Goal: Task Accomplishment & Management: Use online tool/utility

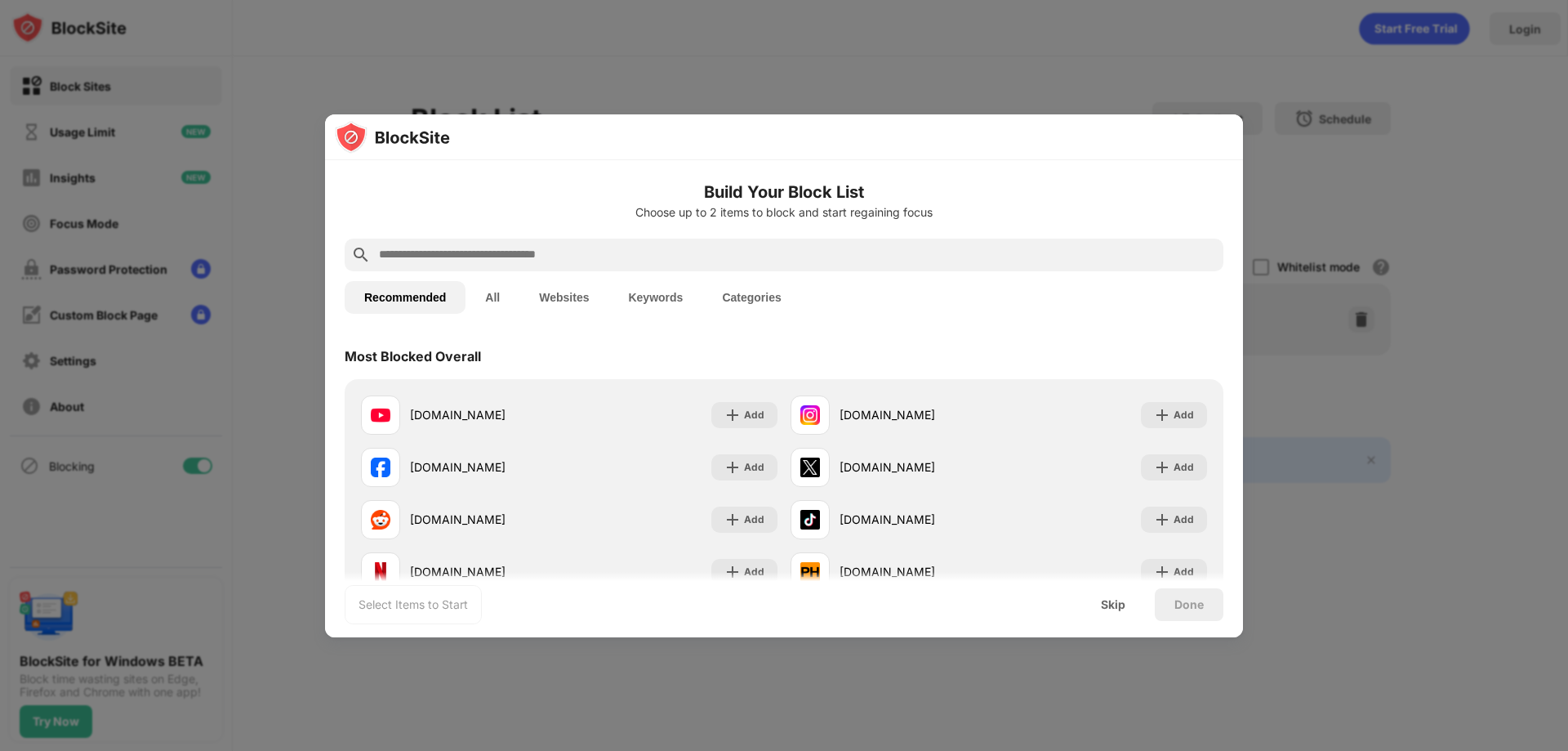
paste input "**********"
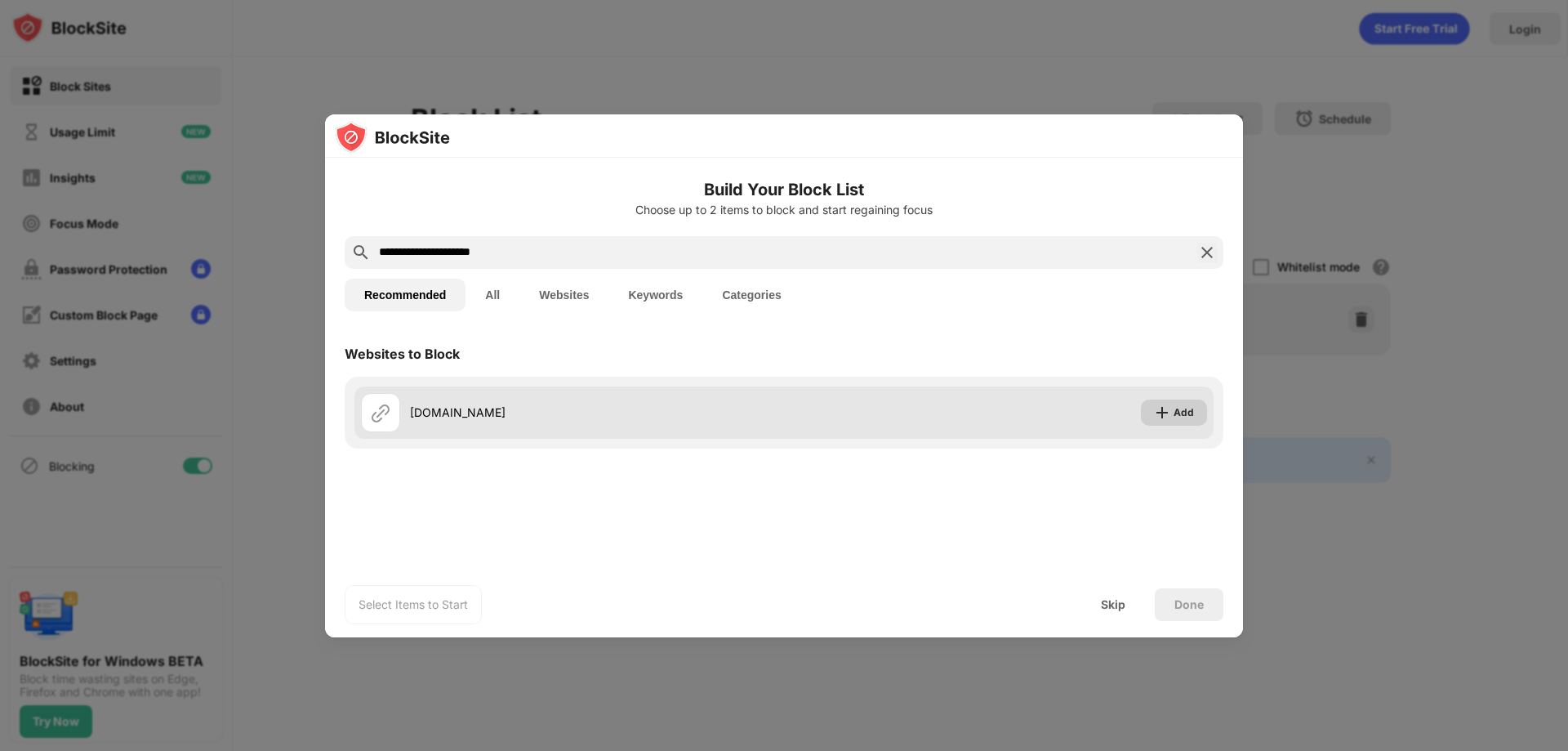
type input "**********"
click at [1181, 407] on div "Add" at bounding box center [1183, 412] width 21 height 17
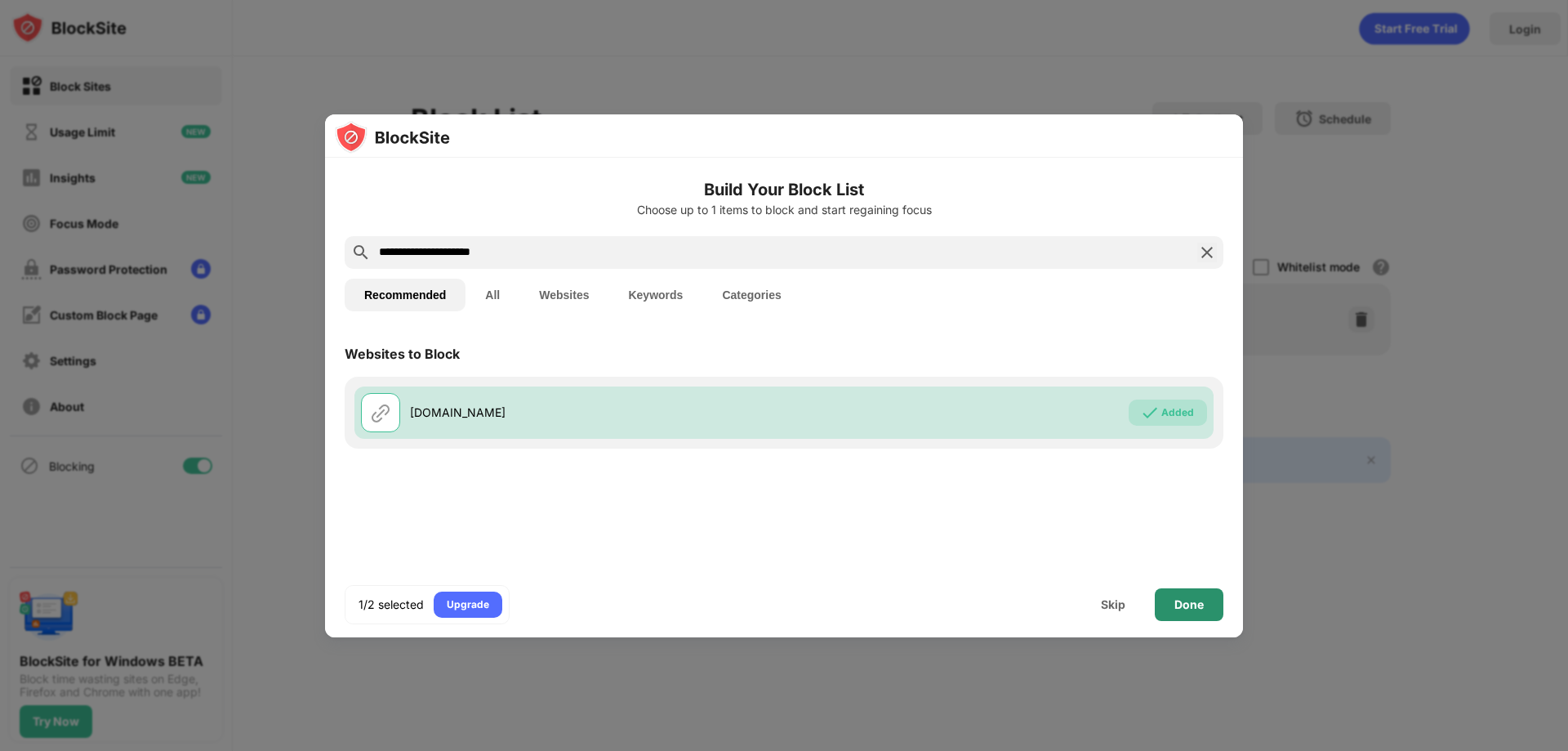
click at [1179, 613] on div "Done" at bounding box center [1189, 604] width 69 height 32
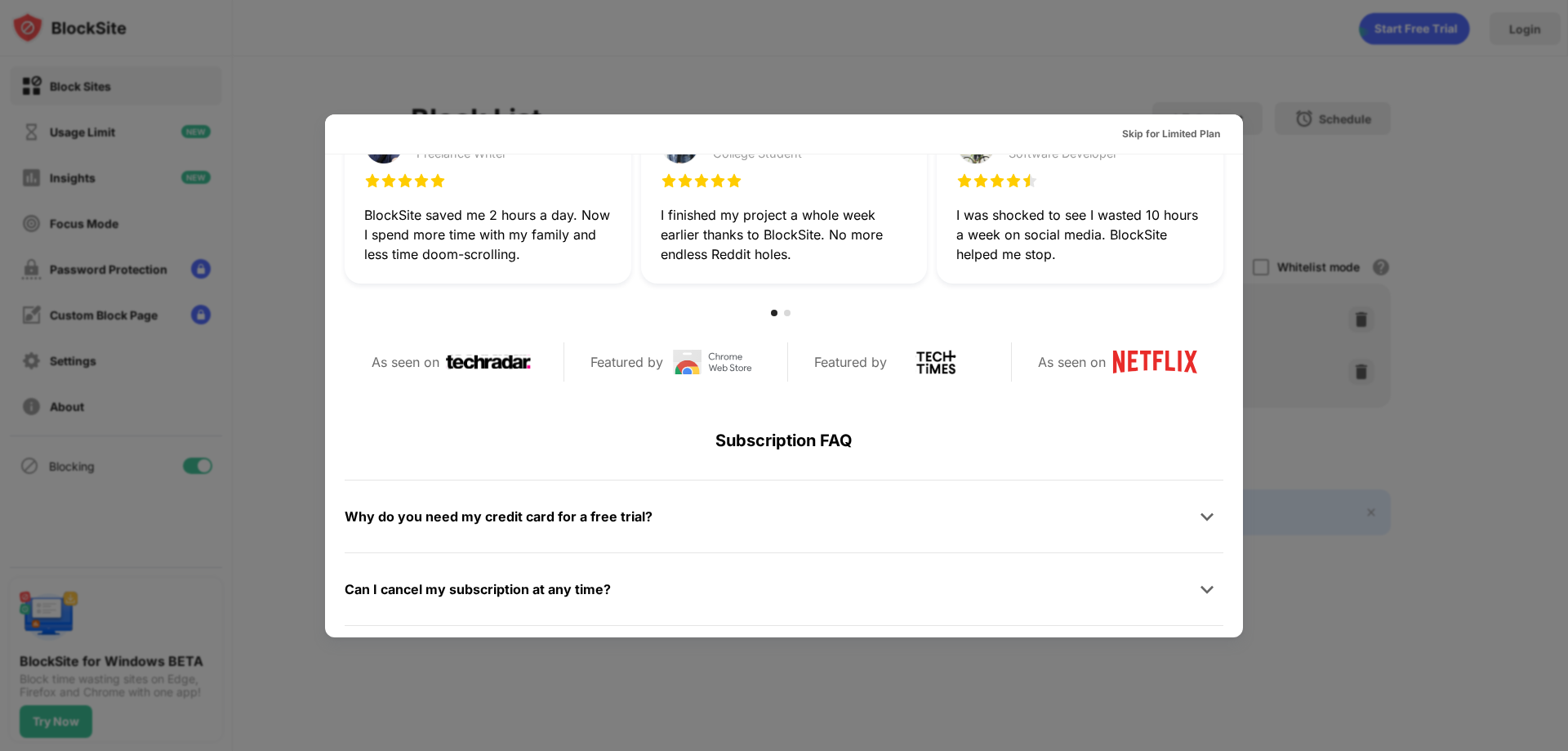
scroll to position [654, 0]
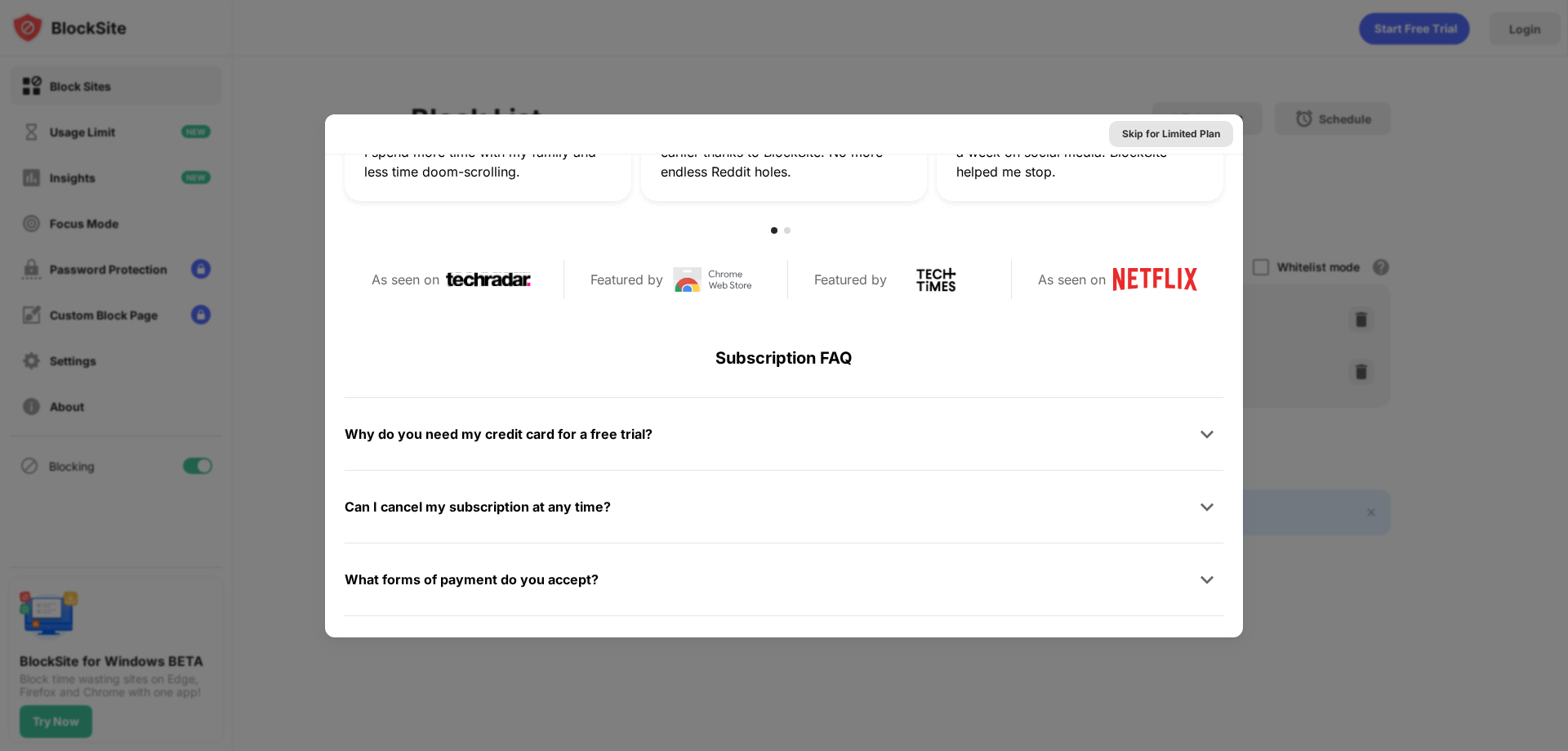
click at [1174, 132] on div "Skip for Limited Plan" at bounding box center [1171, 134] width 98 height 17
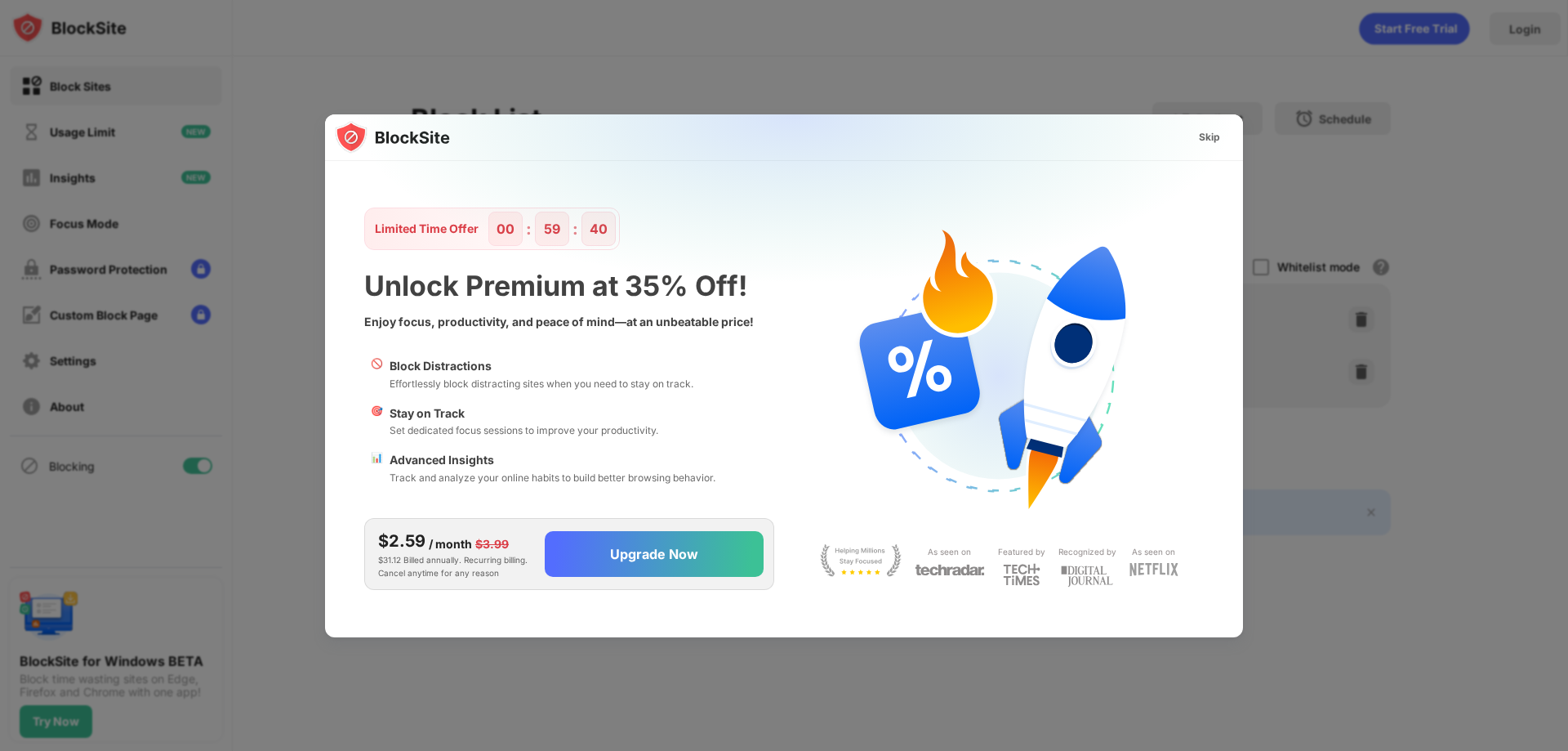
scroll to position [0, 0]
click at [1212, 134] on div "Skip" at bounding box center [1210, 136] width 22 height 17
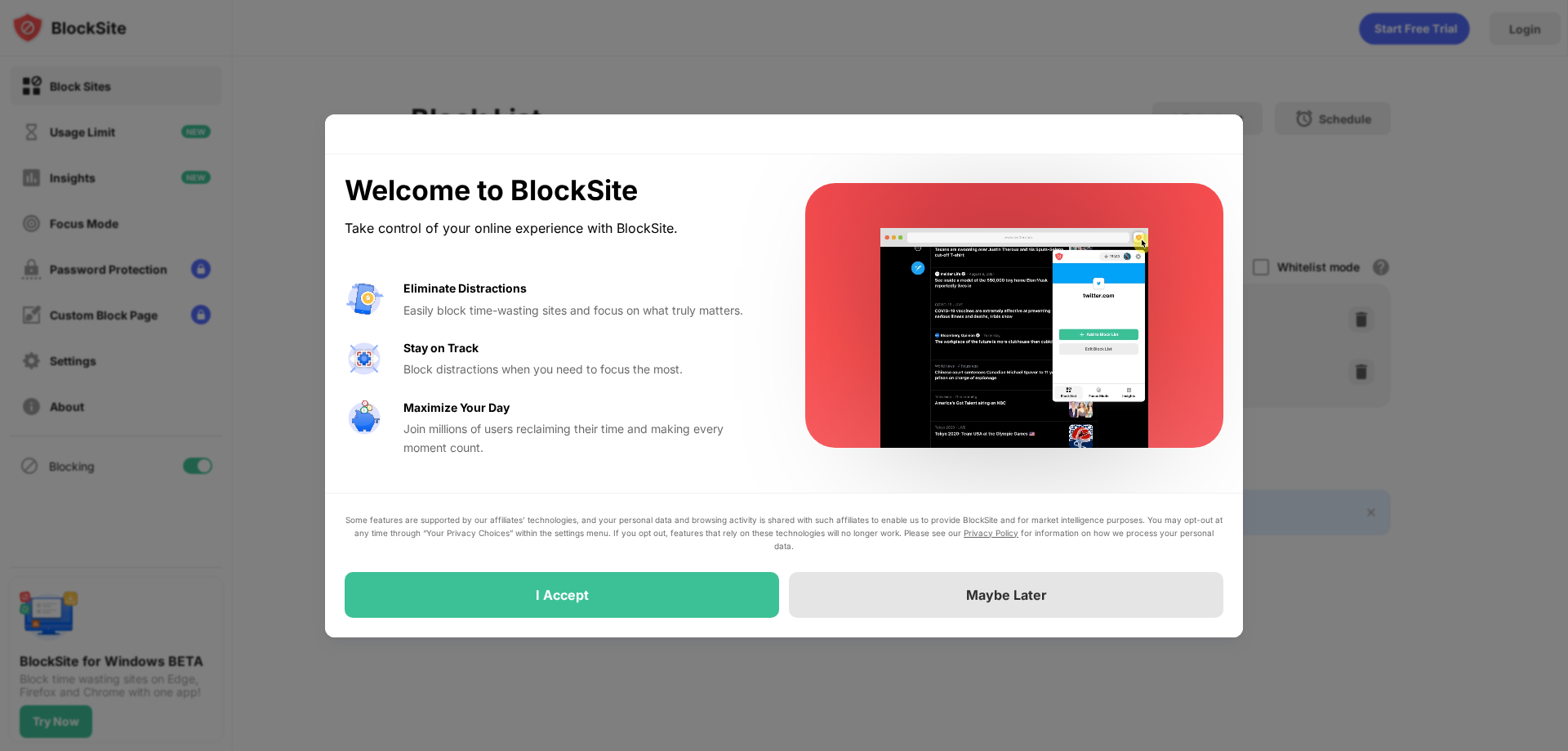
click at [965, 601] on div "Maybe Later" at bounding box center [1006, 594] width 435 height 46
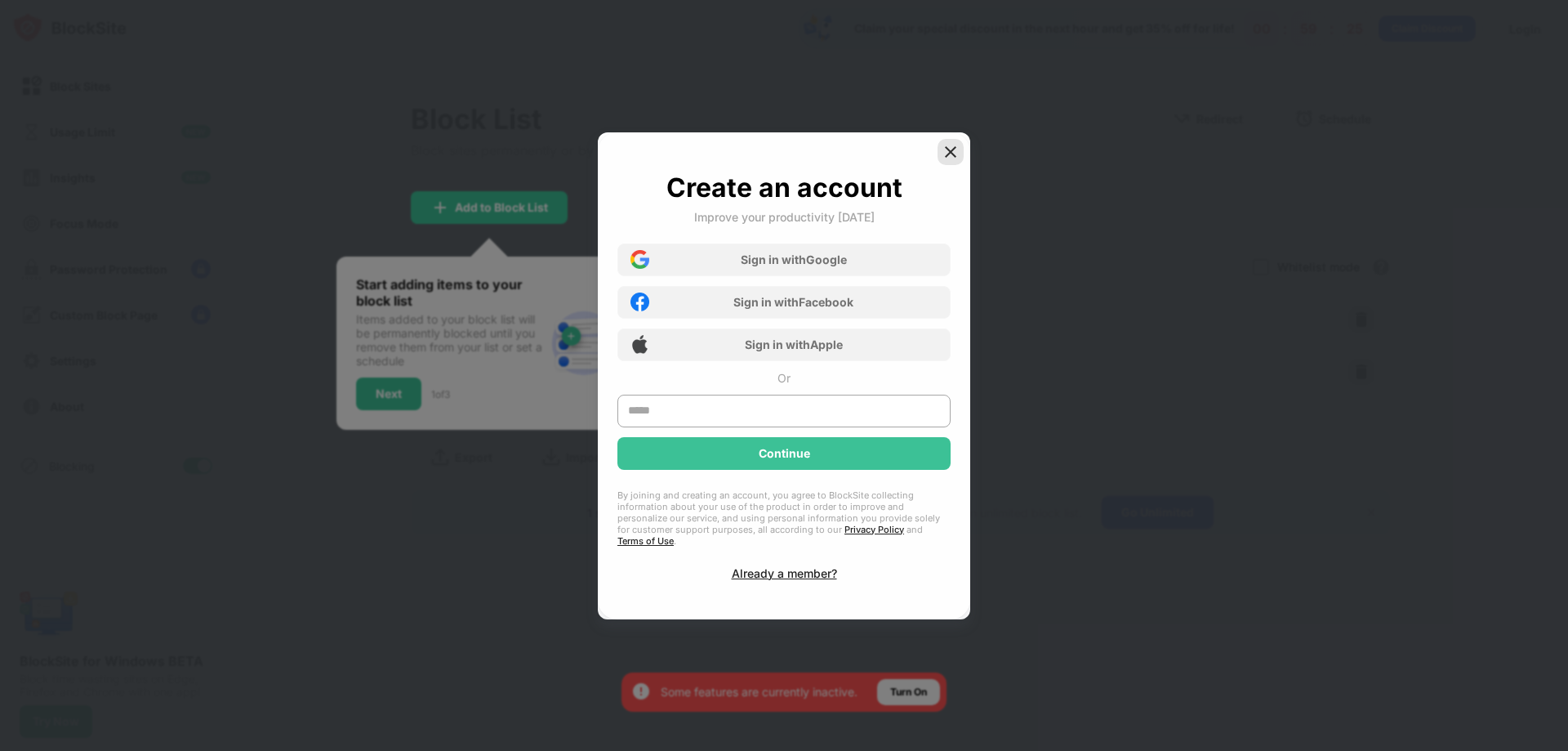
click at [947, 158] on img at bounding box center [950, 151] width 17 height 17
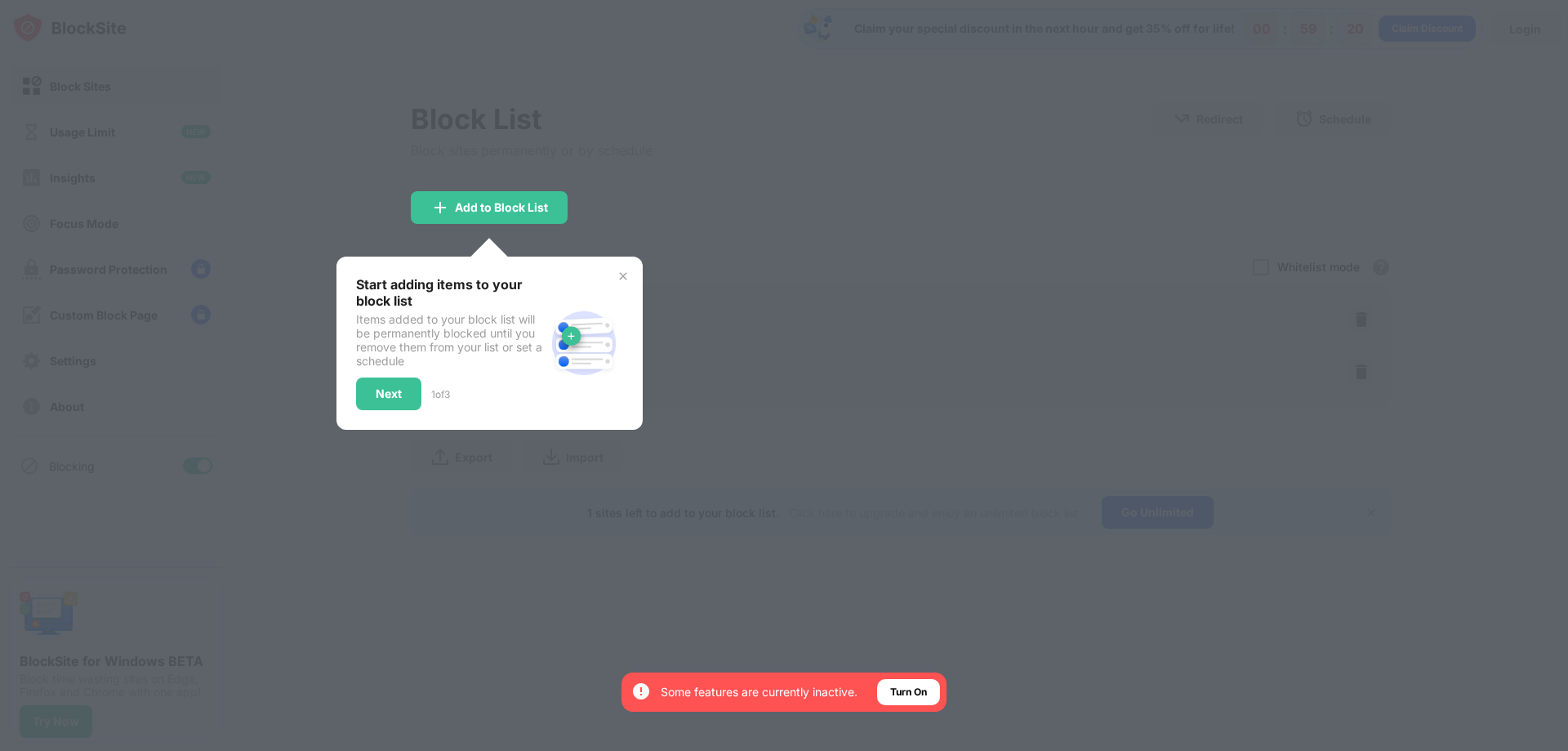
click at [623, 276] on img at bounding box center [622, 276] width 13 height 13
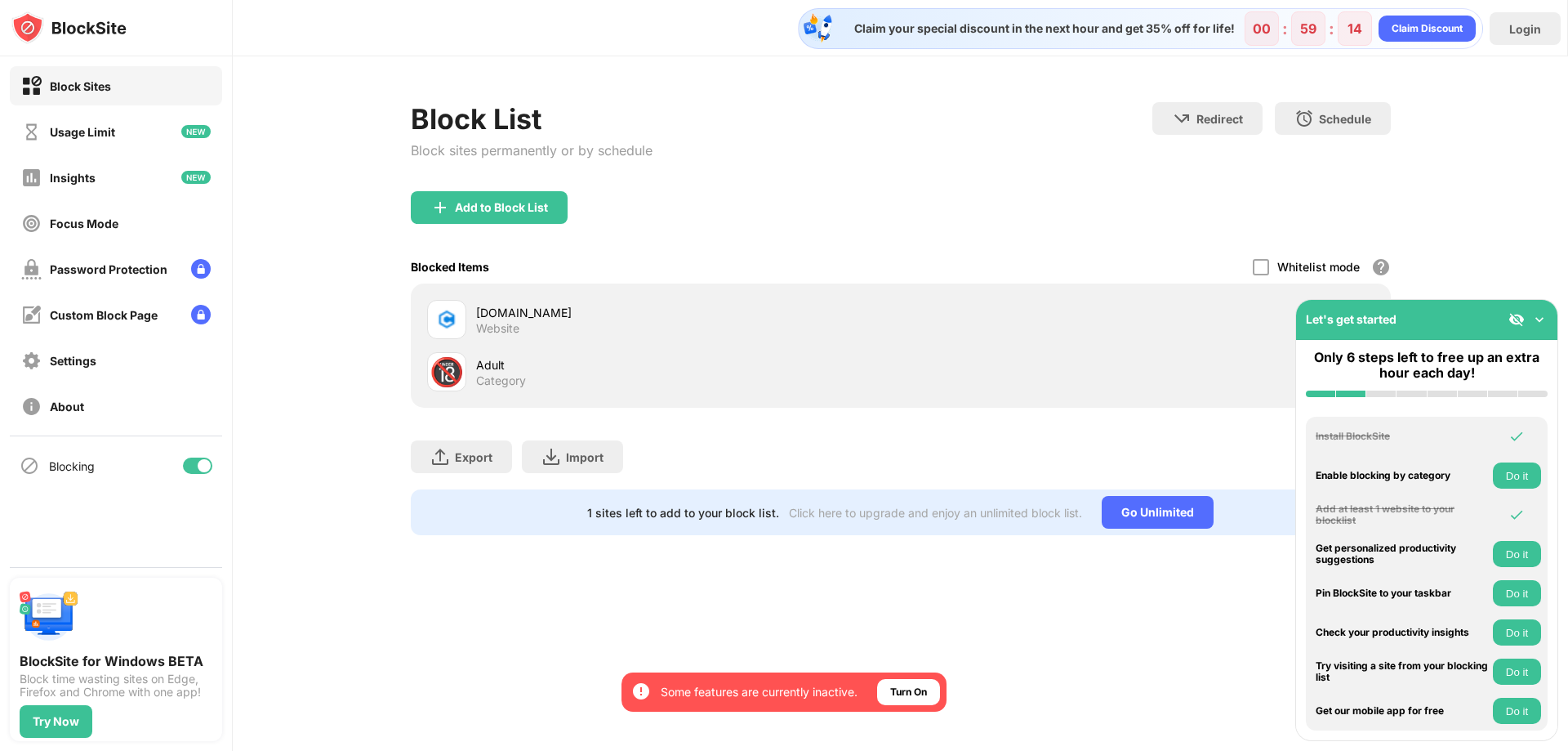
click at [1497, 209] on div "Block List Block sites permanently or by schedule Redirect Choose a site to be …" at bounding box center [900, 318] width 1335 height 524
